Goal: Task Accomplishment & Management: Complete application form

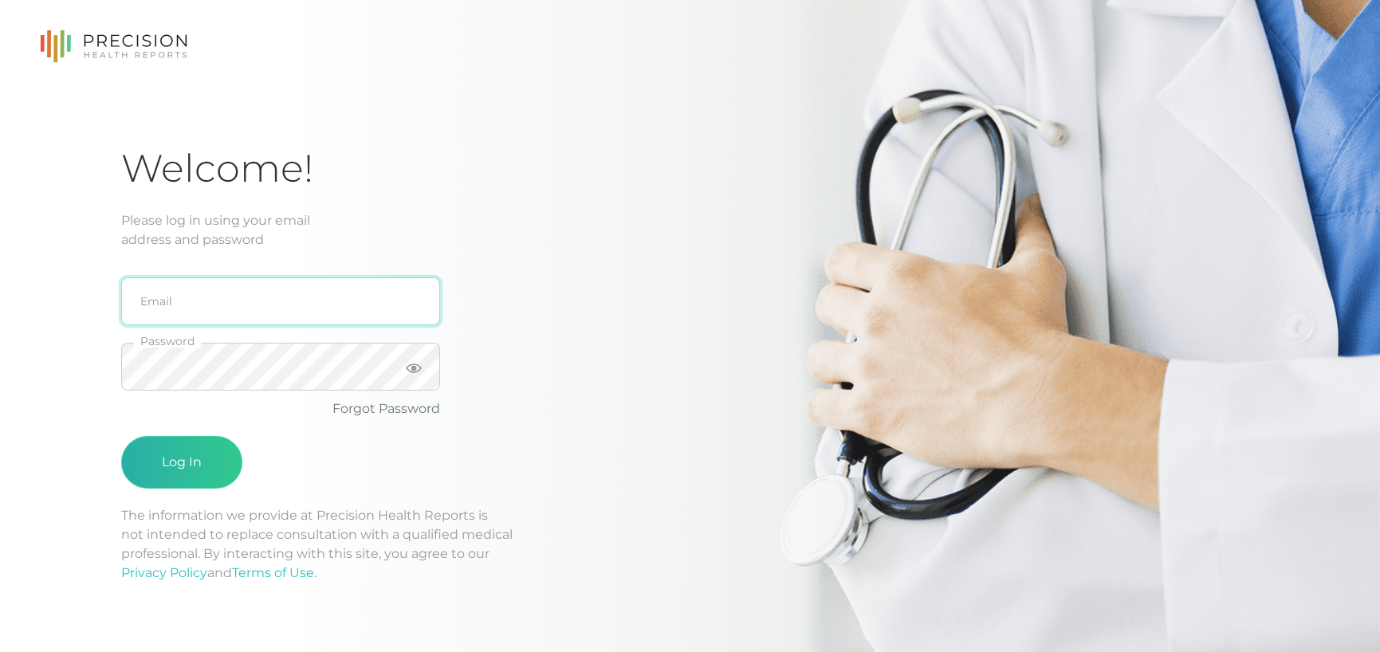
type input "[PERSON_NAME][EMAIL_ADDRESS][DOMAIN_NAME]"
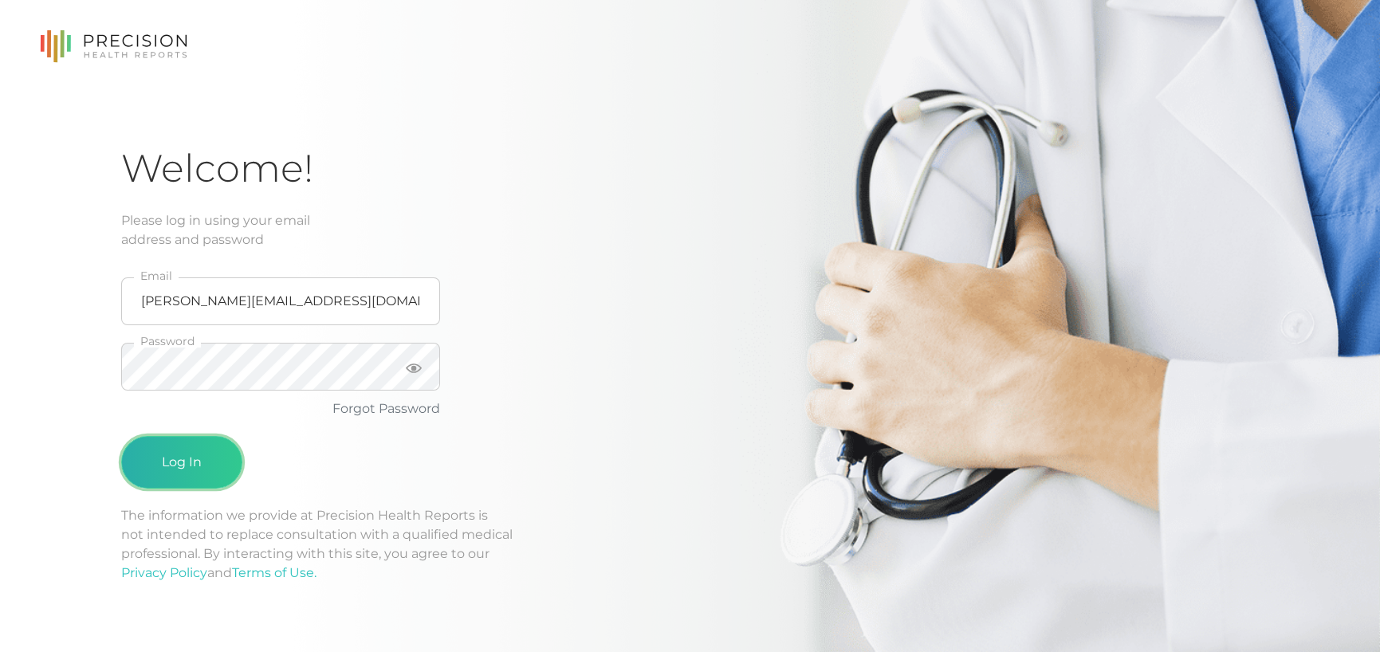
click at [195, 478] on button "Log In" at bounding box center [181, 462] width 121 height 53
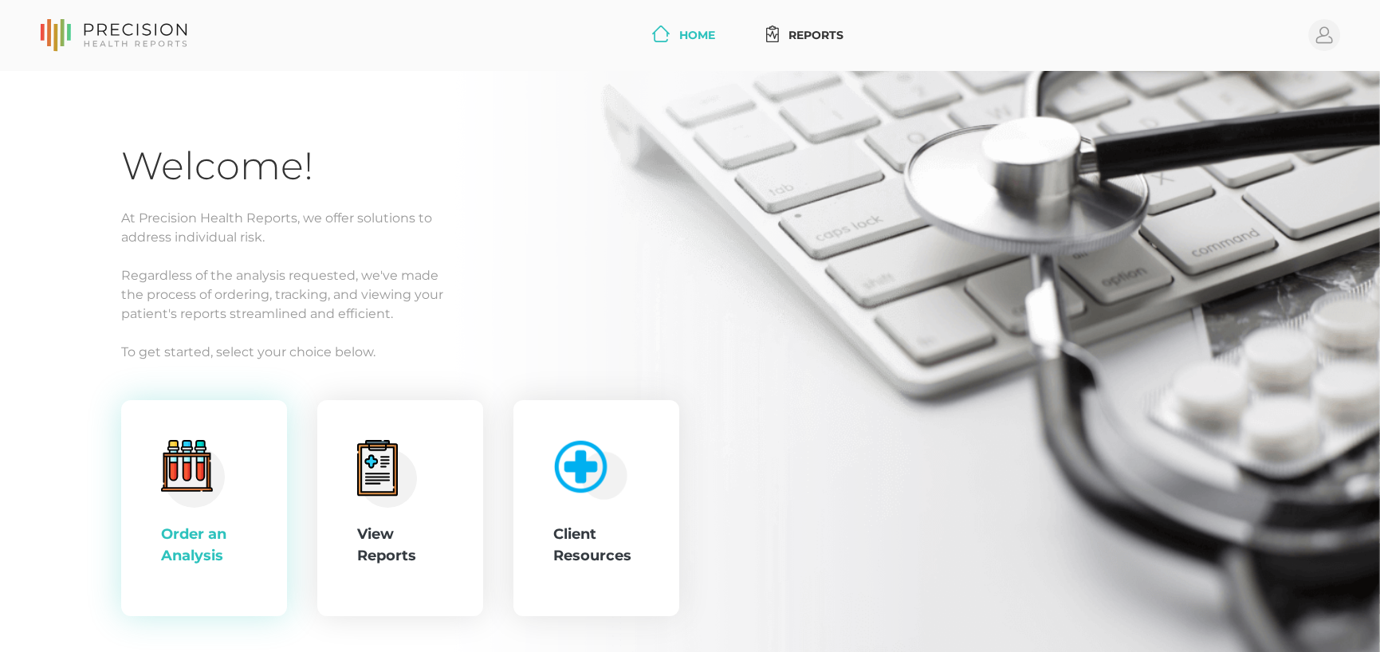
click at [255, 493] on div ".cls-4{fill:#f3f3f3}.cls-5{fill:#e4e4e4}.cls-6{fill:#bbf7ff}.cls-7{fill:#8bf0ff…" at bounding box center [204, 508] width 166 height 217
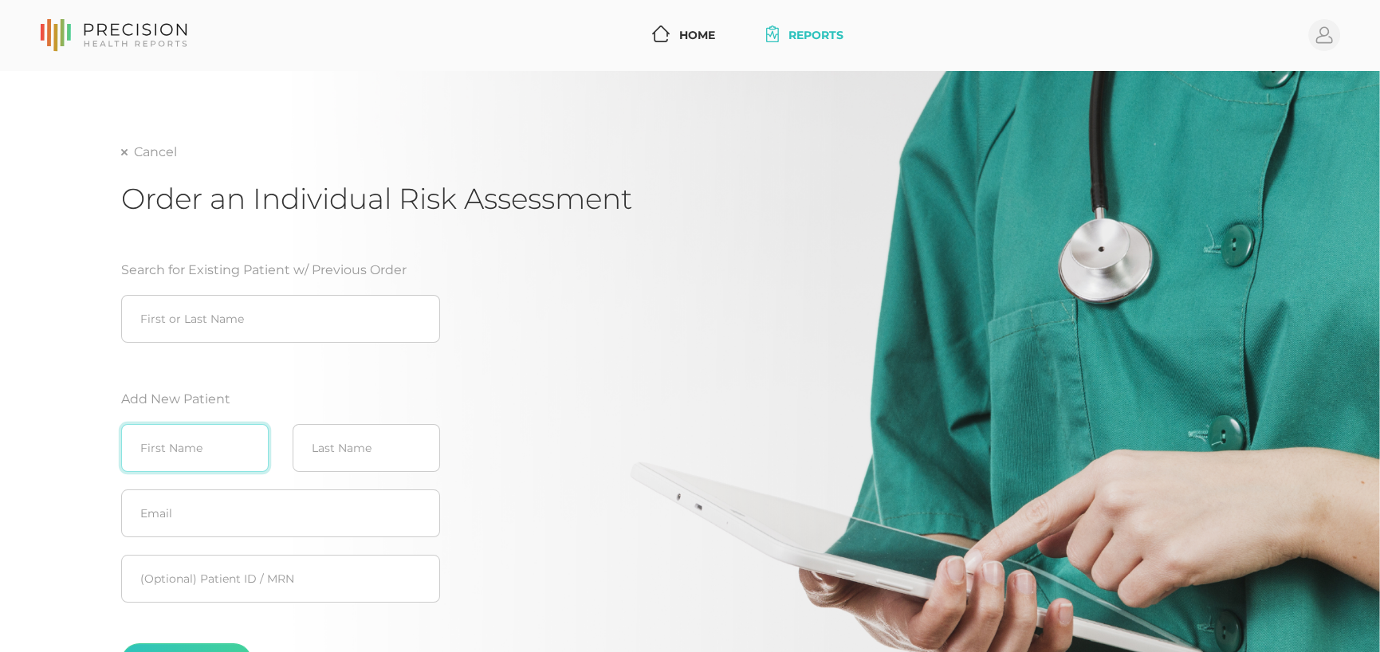
click at [230, 470] on input "text" at bounding box center [195, 448] width 148 height 48
type input "[PERSON_NAME]"
type input "Farmer"
click at [227, 506] on input "text" at bounding box center [280, 514] width 319 height 48
paste input "[EMAIL_ADDRESS][DOMAIN_NAME]"
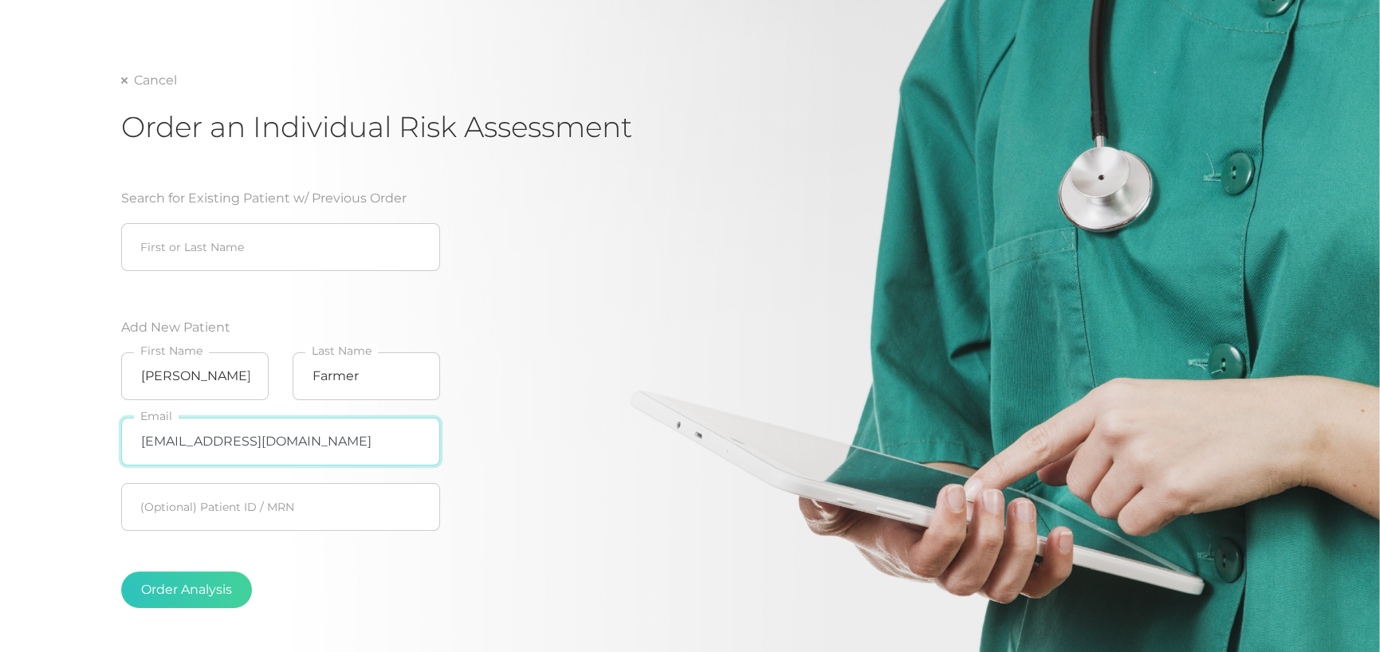
scroll to position [159, 0]
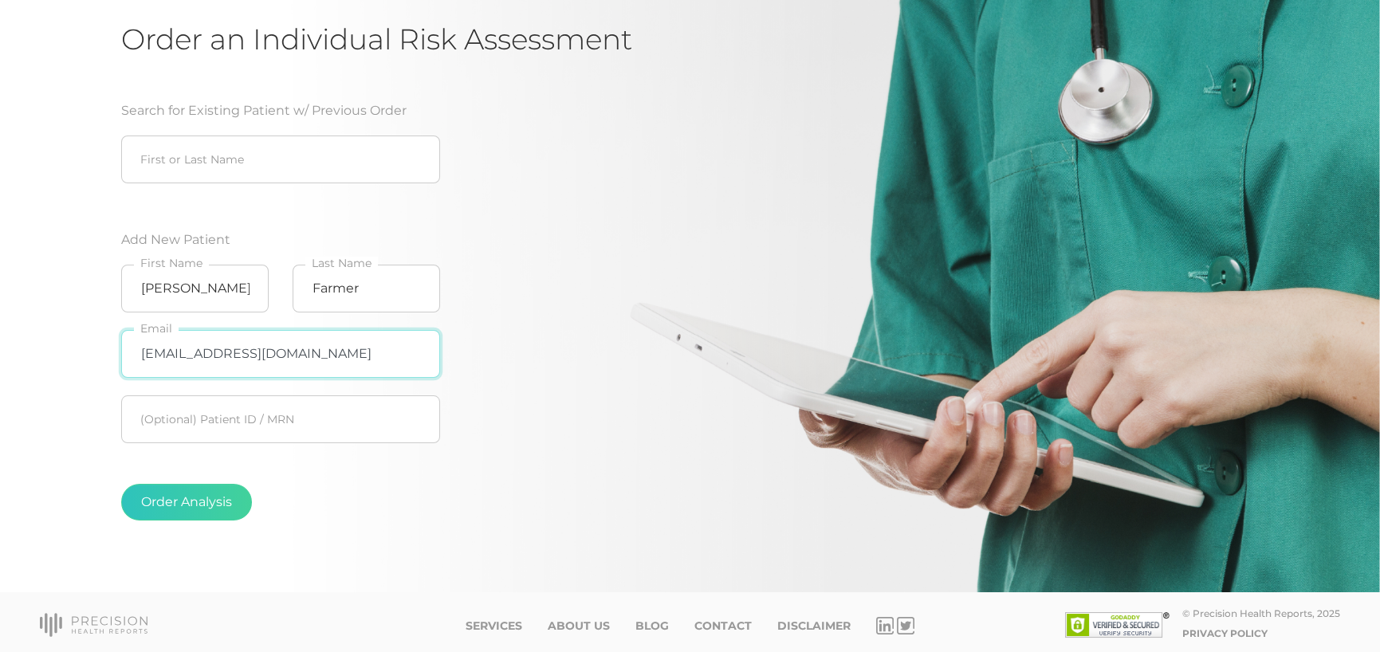
type input "[EMAIL_ADDRESS][DOMAIN_NAME]"
click at [215, 521] on fieldset "Order Analysis" at bounding box center [280, 502] width 319 height 100
click at [229, 505] on button "Order Analysis" at bounding box center [186, 502] width 131 height 37
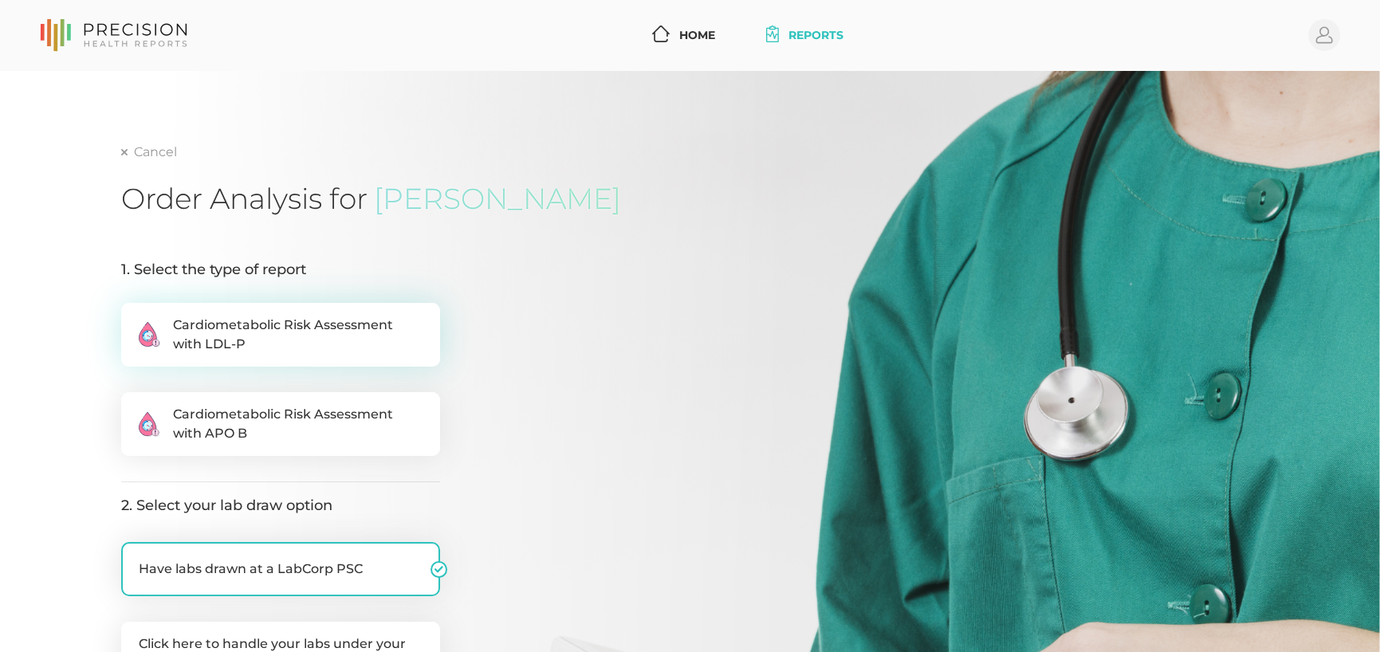
click at [247, 342] on span "Cardiometabolic Risk Assessment with LDL-P" at bounding box center [298, 335] width 250 height 38
click at [134, 319] on input ".cls-2{fill:#fa759e}.cls-4{fill:#ffd7e5}.cls-8{fill:#3a2c60} Cardiometabolic Ri…" at bounding box center [127, 311] width 13 height 16
radio input "true"
click at [237, 415] on span "Cardiometabolic Risk Assessment with APO B" at bounding box center [298, 424] width 250 height 38
click at [134, 408] on input ".cls-2{fill:#fa759e}.cls-4{fill:#ffd7e5}.cls-8{fill:#3a2c60} Cardiometabolic Ri…" at bounding box center [127, 400] width 13 height 16
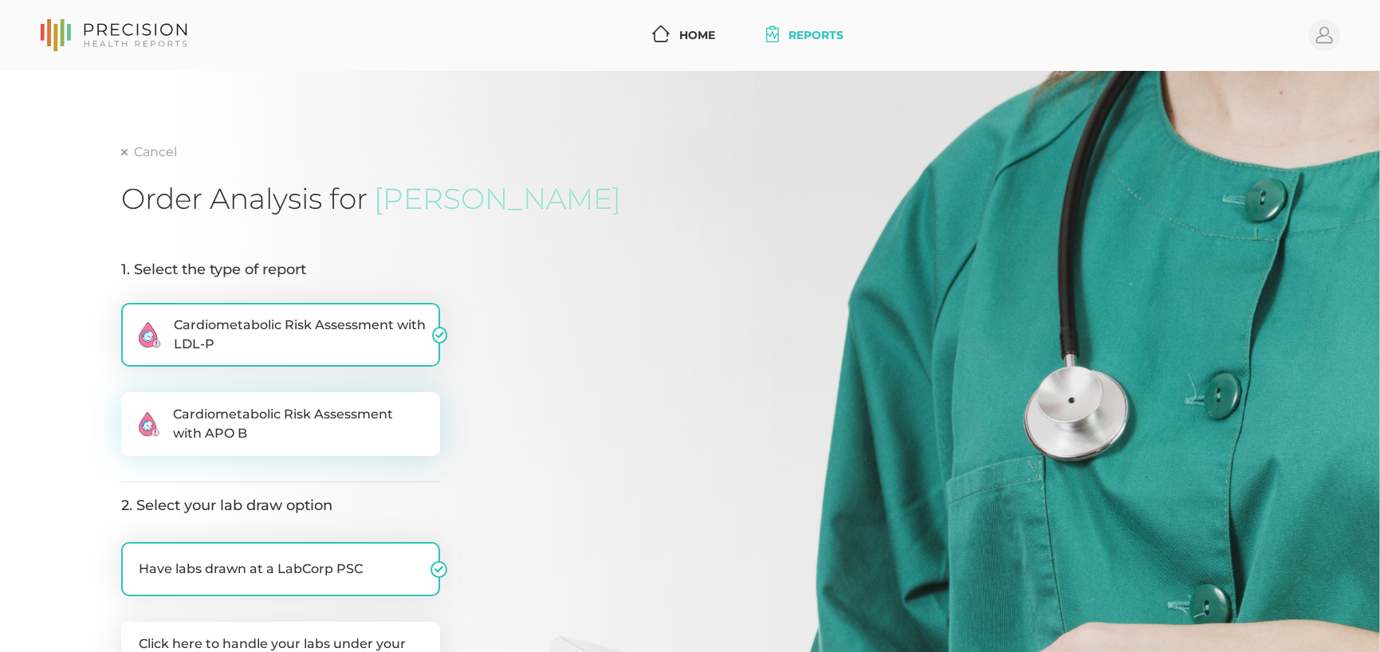
radio input "true"
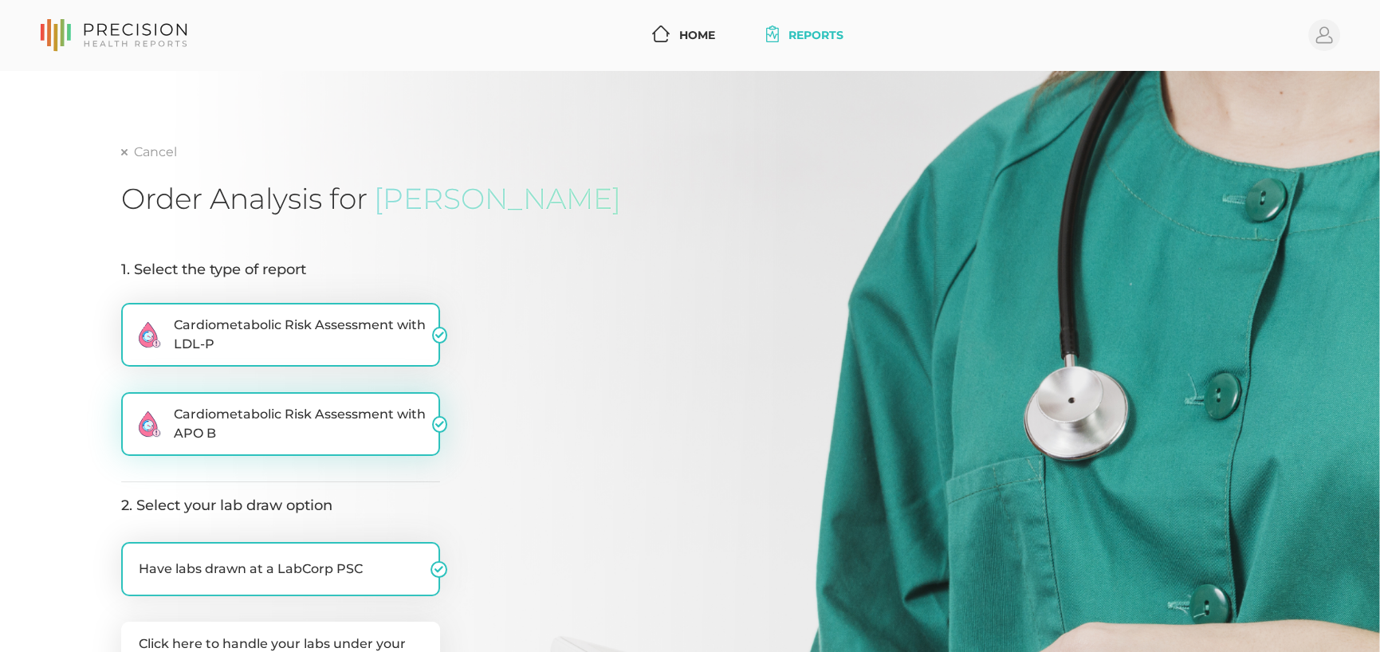
radio input "false"
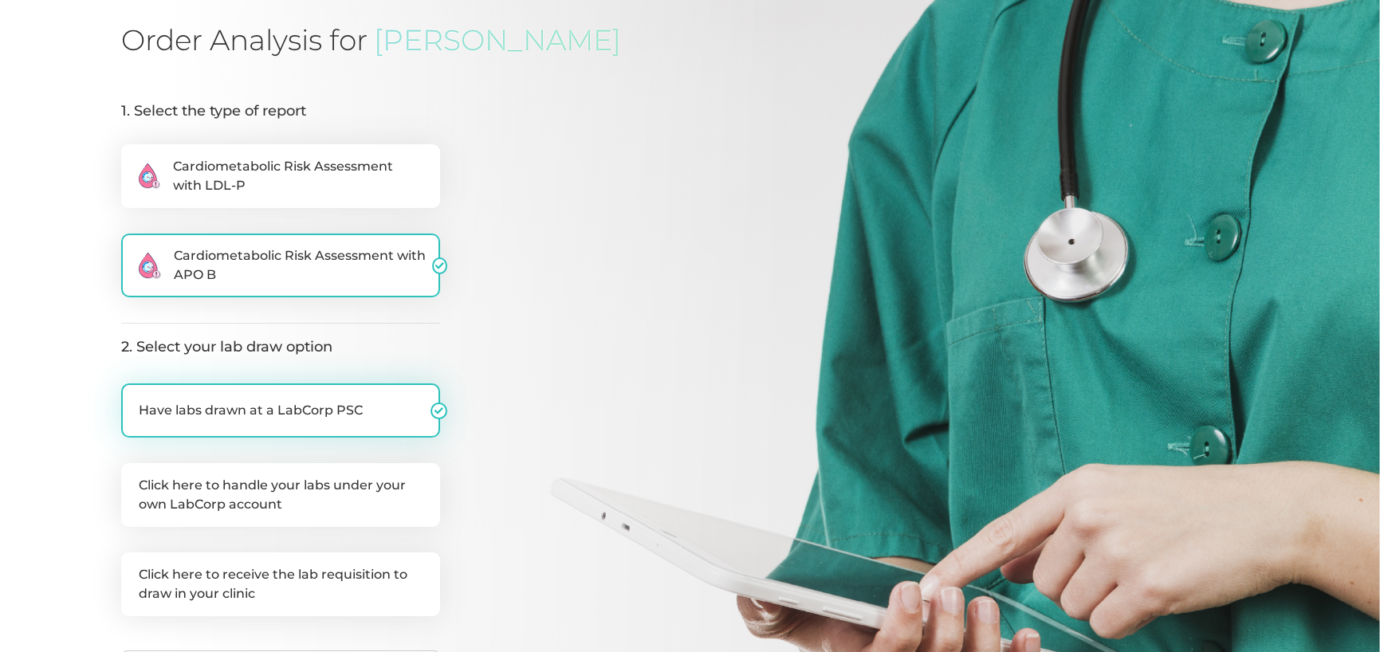
scroll to position [159, 0]
click at [290, 490] on label "Click here to handle your labs under your own LabCorp account" at bounding box center [280, 494] width 319 height 64
click at [134, 478] on input "Click here to handle your labs under your own LabCorp account" at bounding box center [127, 470] width 13 height 16
checkbox input "true"
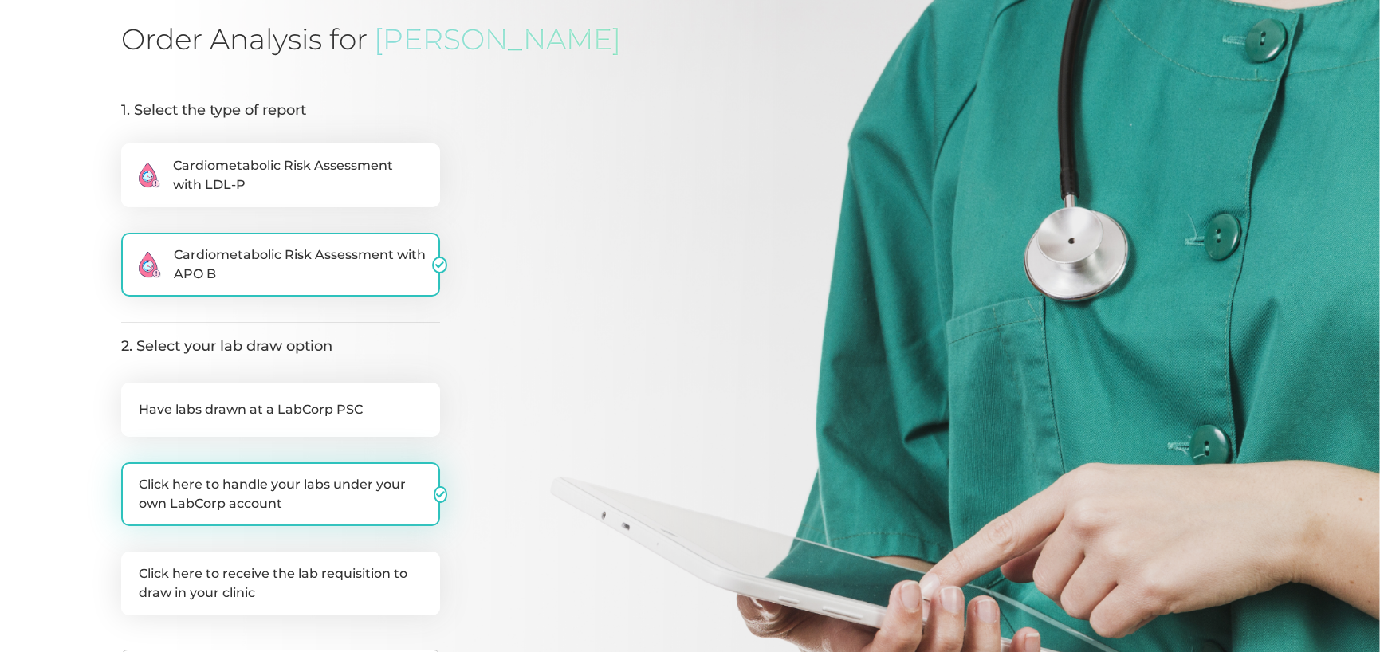
checkbox input "false"
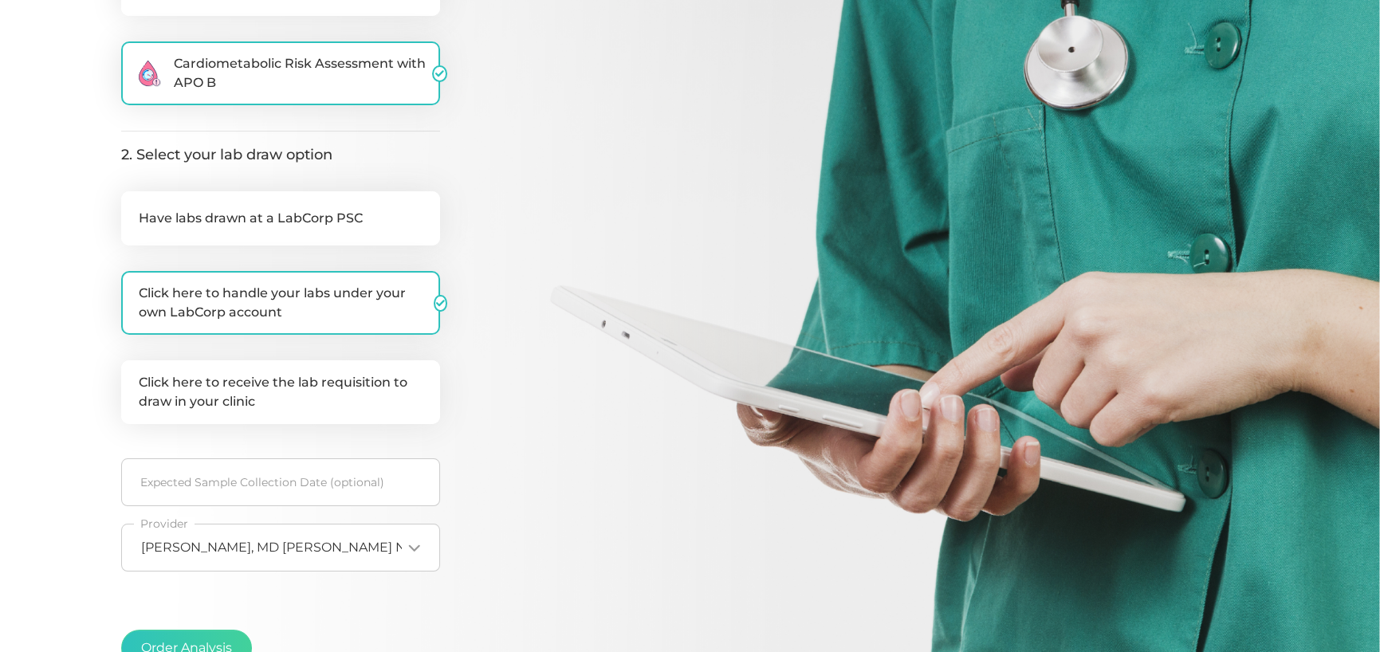
scroll to position [399, 0]
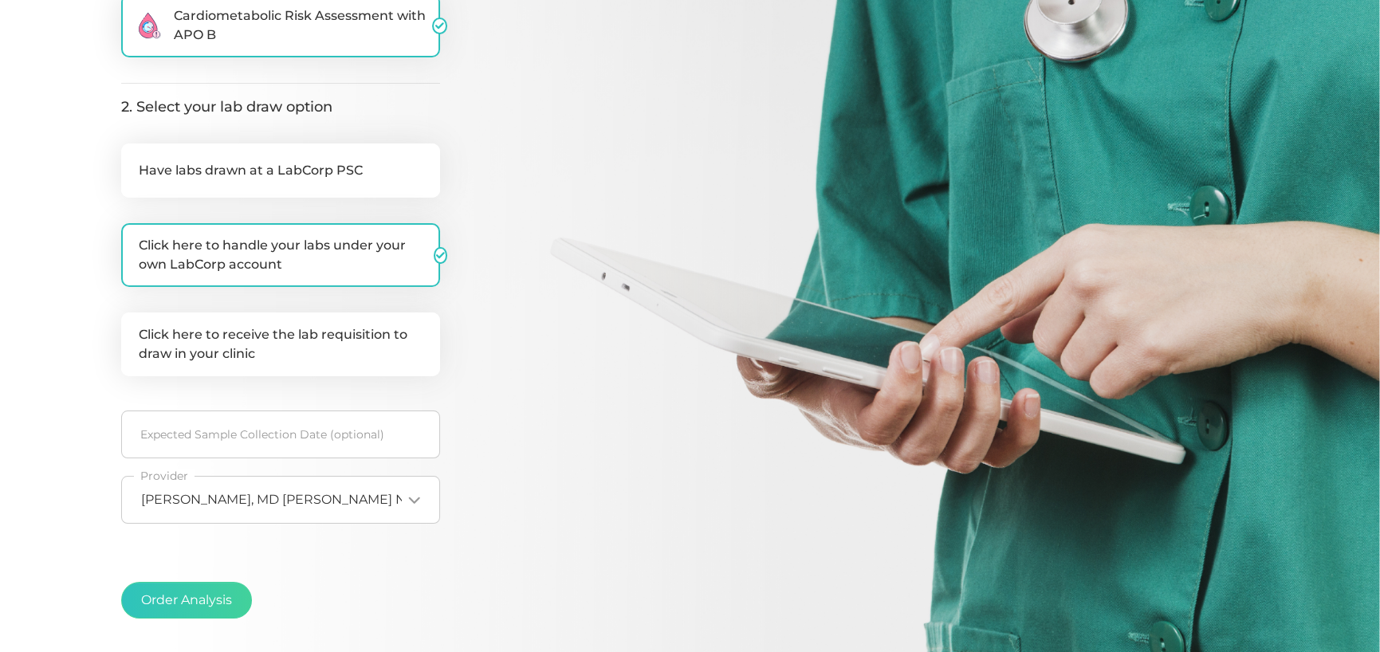
click at [225, 503] on span "[PERSON_NAME], MD [PERSON_NAME] NPI35013330" at bounding box center [309, 500] width 336 height 16
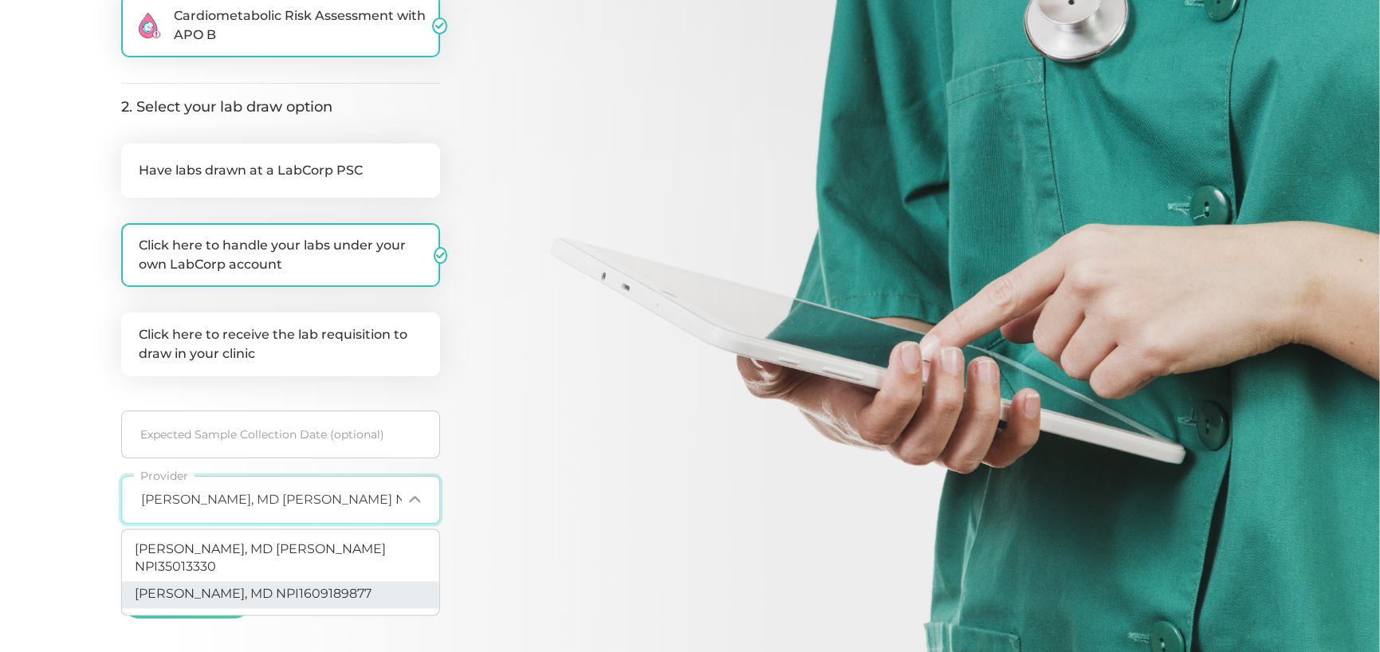
click at [218, 587] on span "[PERSON_NAME], MD NPI1609189877" at bounding box center [253, 594] width 237 height 15
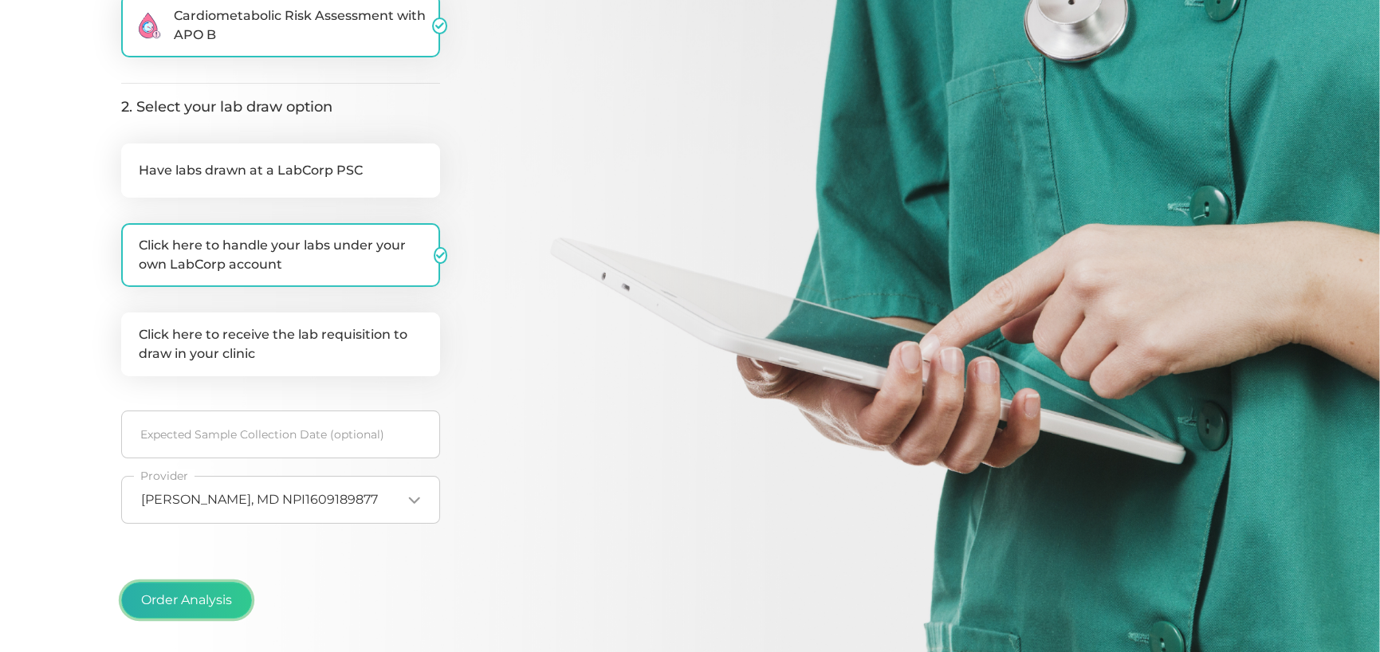
click at [181, 595] on button "Order Analysis" at bounding box center [186, 600] width 131 height 37
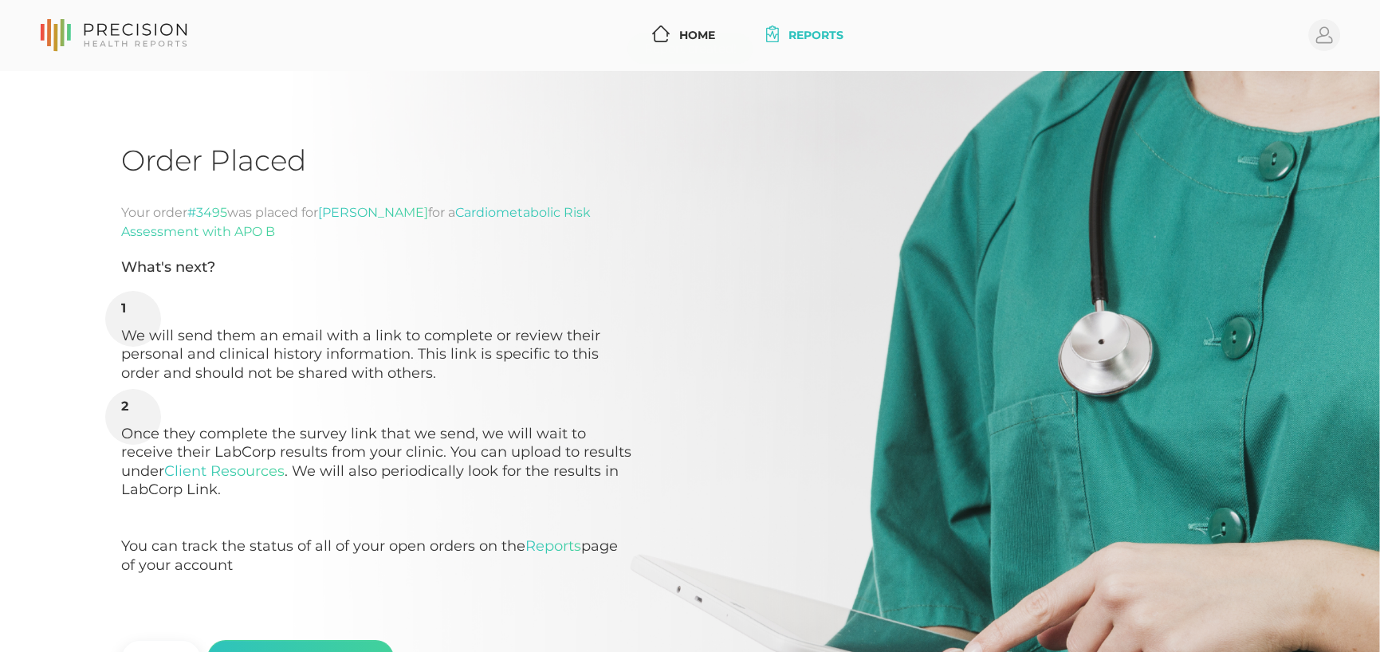
click at [703, 41] on div "Report created!" at bounding box center [690, 48] width 126 height 30
click at [703, 41] on link "Home" at bounding box center [684, 36] width 76 height 30
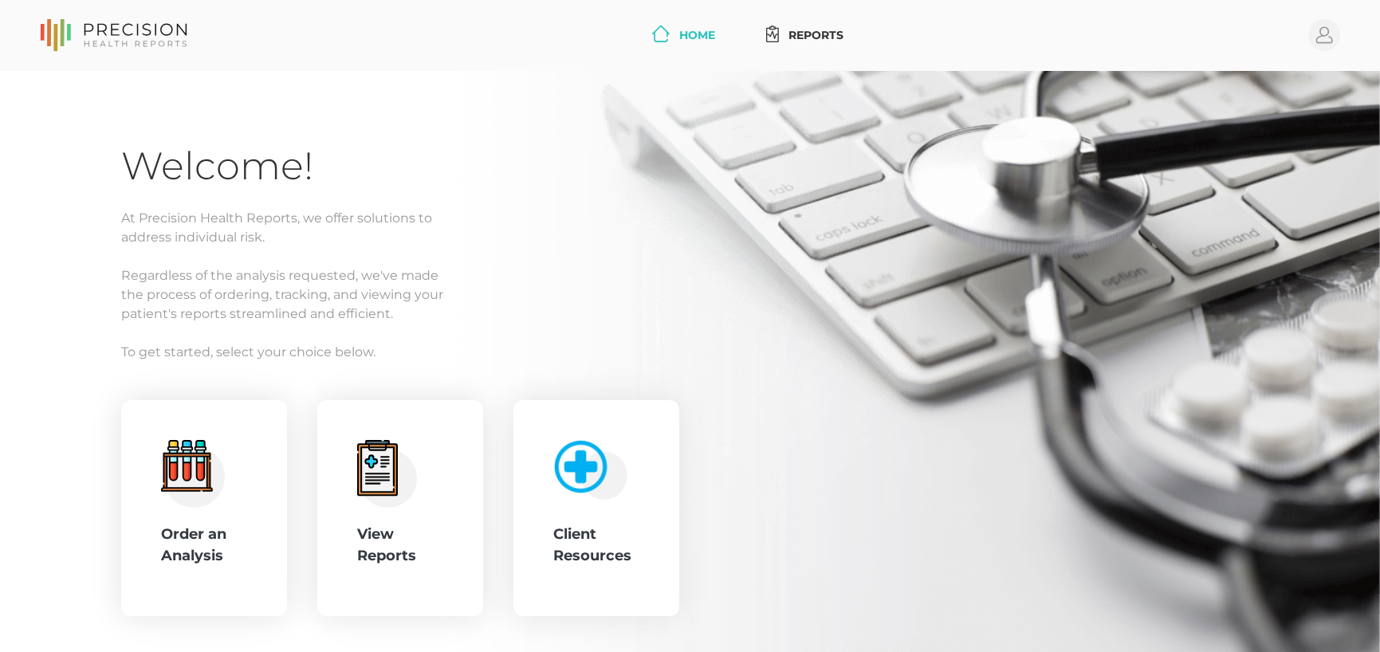
click at [313, 514] on div ".cls-4{fill:#f3f3f3}.cls-5{fill:#e4e4e4}.cls-6{fill:#bbf7ff}.cls-7{fill:#8bf0ff…" at bounding box center [376, 508] width 510 height 217
click at [372, 506] on icon at bounding box center [387, 474] width 60 height 68
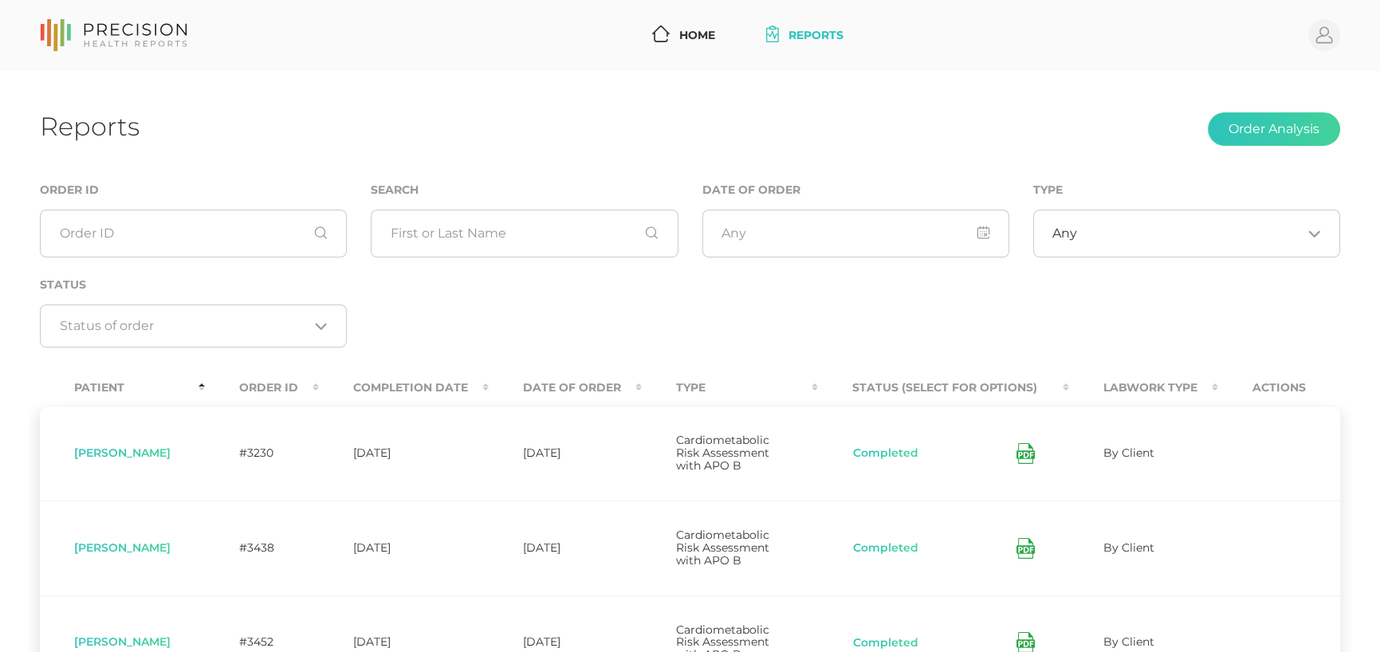
click at [584, 389] on th "Date Of Order" at bounding box center [565, 388] width 153 height 36
